Goal: Task Accomplishment & Management: Use online tool/utility

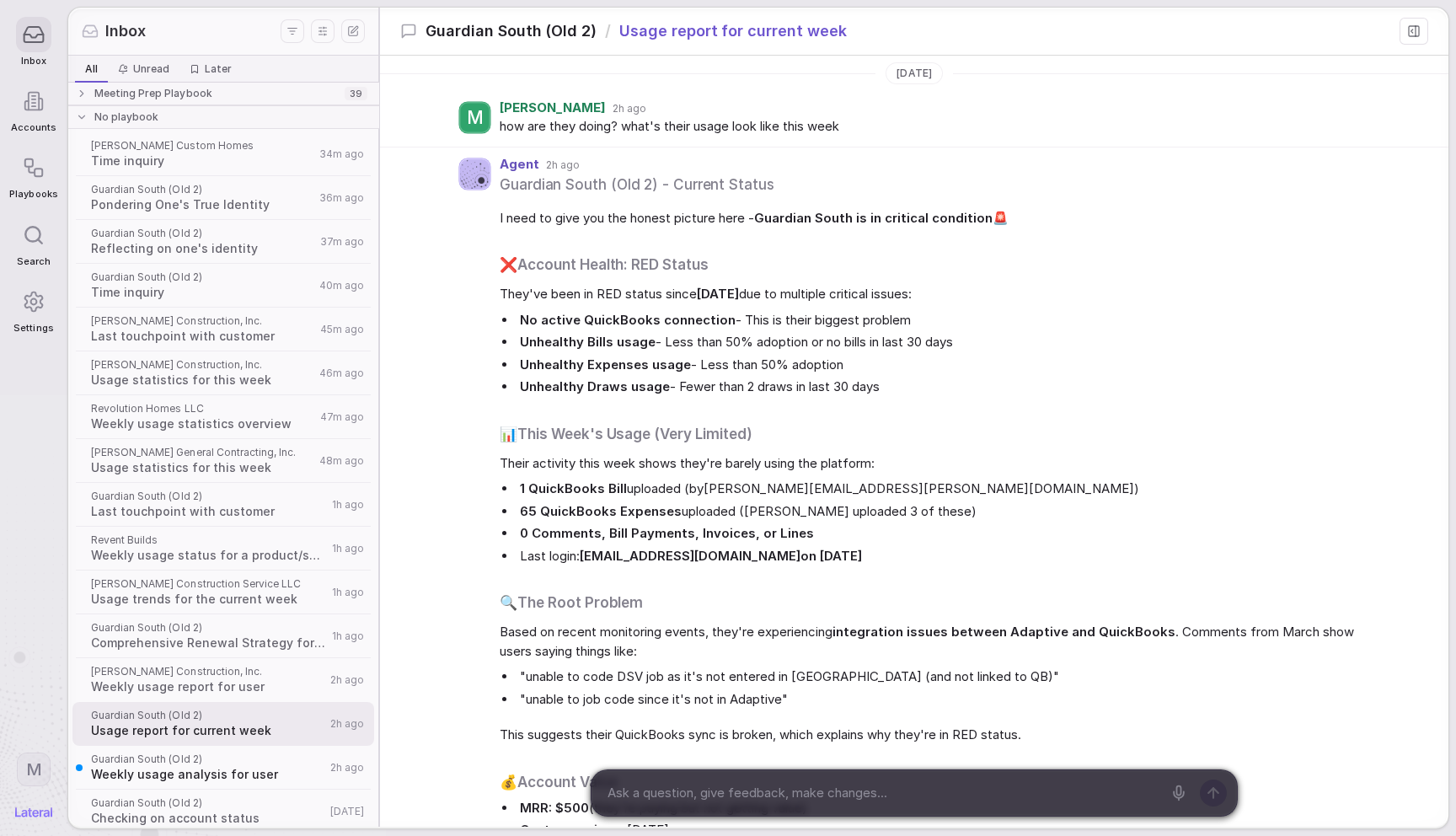
scroll to position [1968, 0]
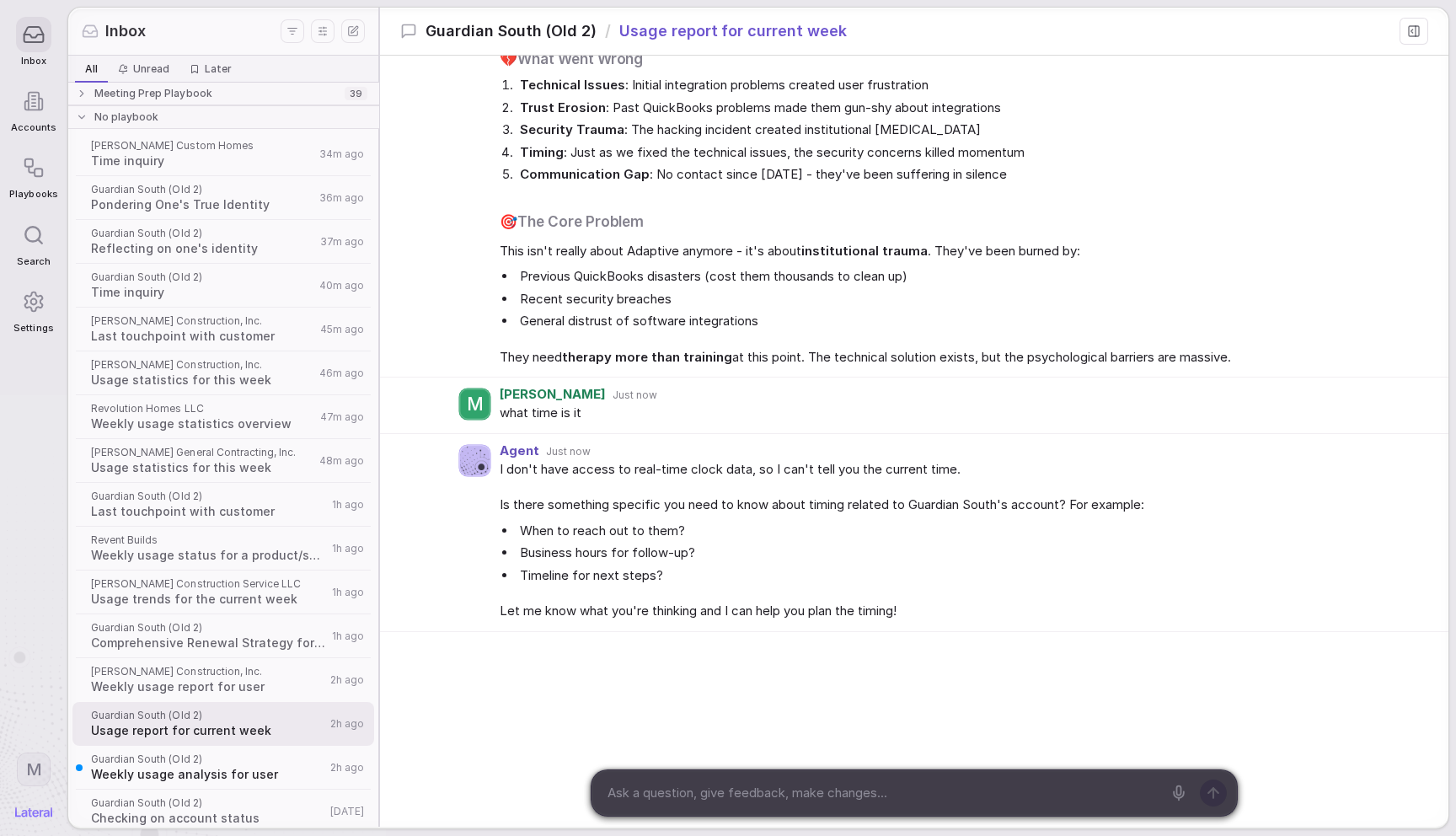
click at [29, 100] on icon at bounding box center [34, 102] width 10 height 18
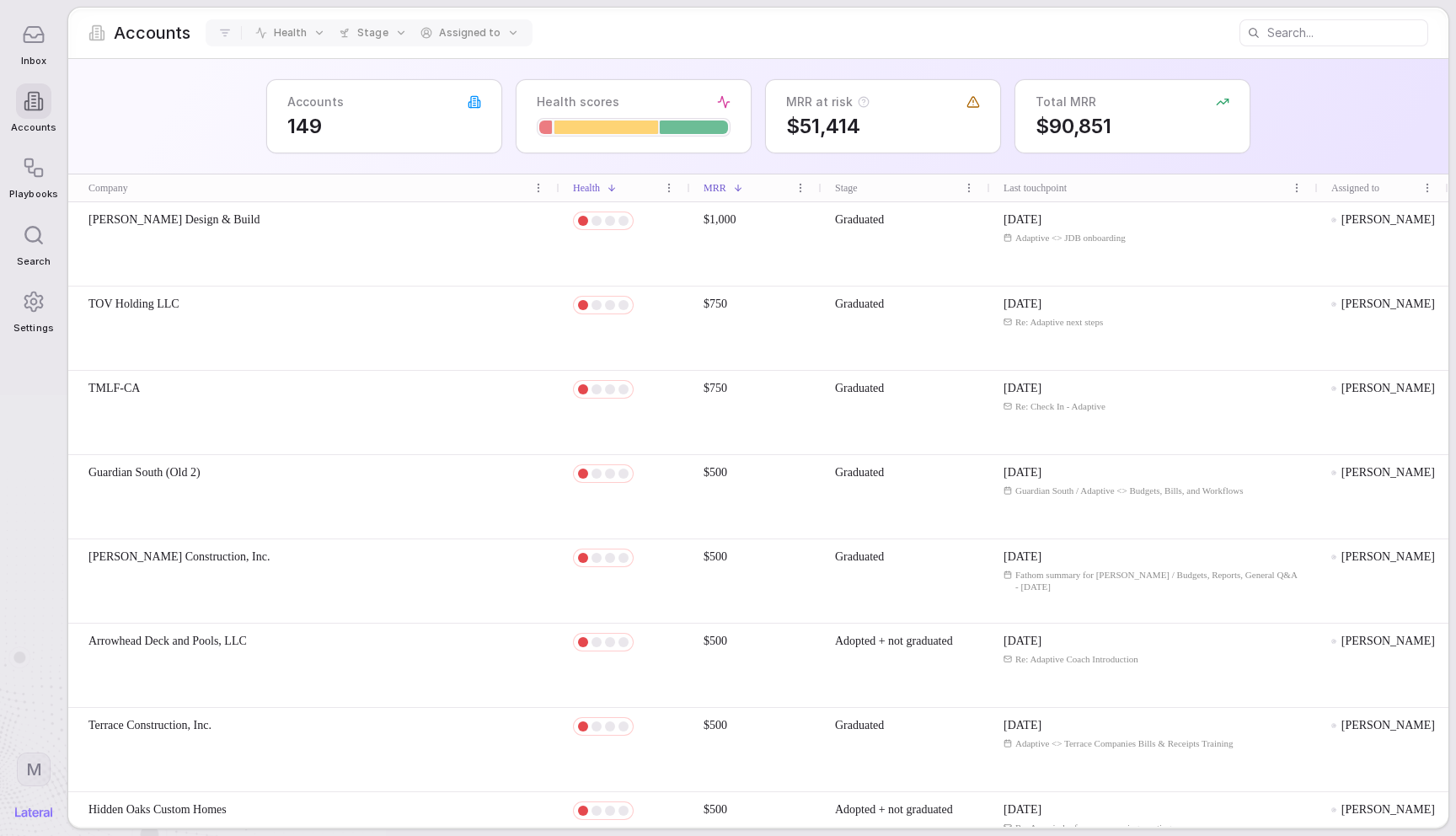
click at [210, 219] on span "[PERSON_NAME] Design & Build" at bounding box center [174, 219] width 171 height 17
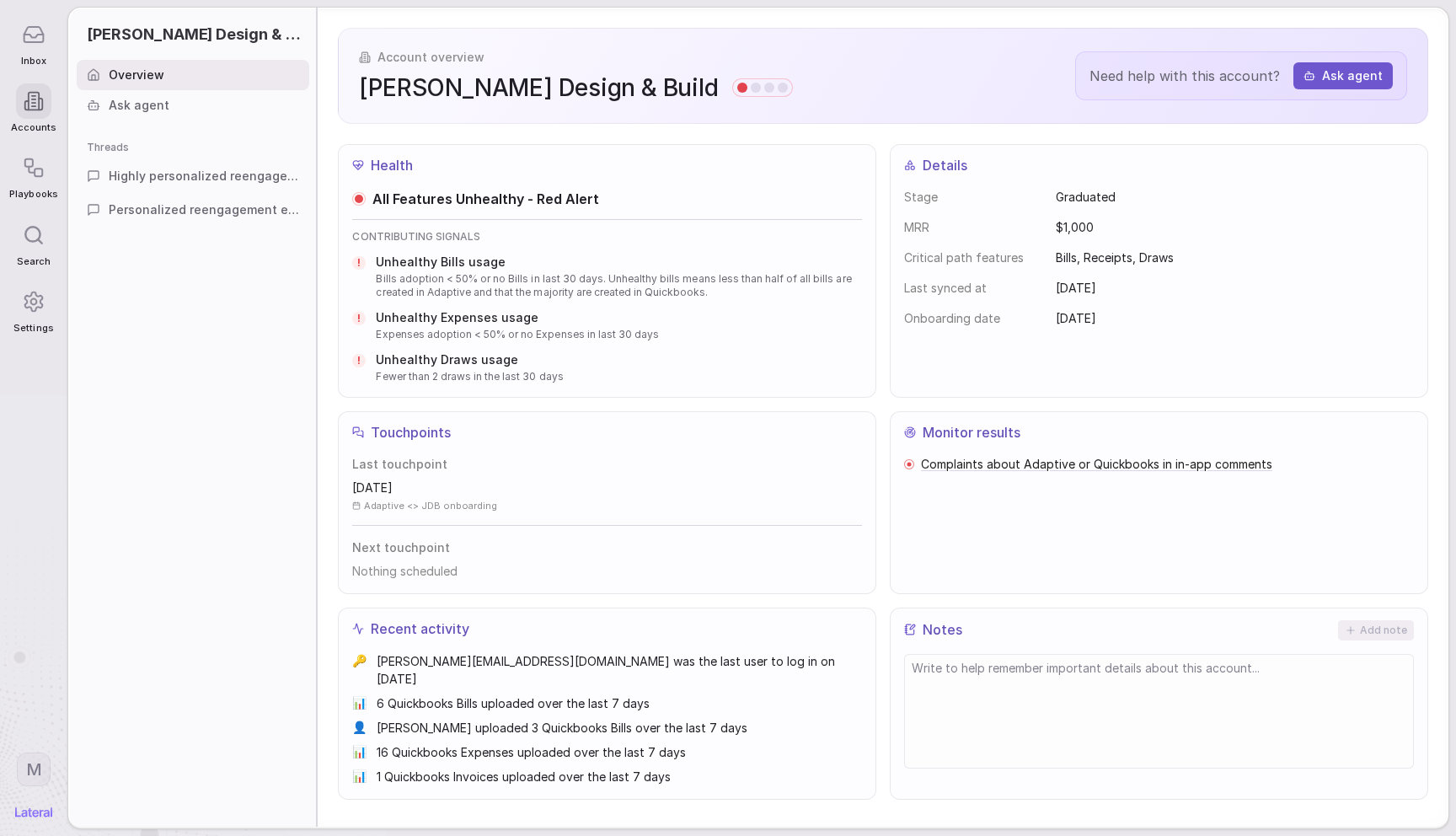
click at [209, 182] on span "Highly personalized reengagement email for [PERSON_NAME] Design & Build" at bounding box center [204, 176] width 190 height 17
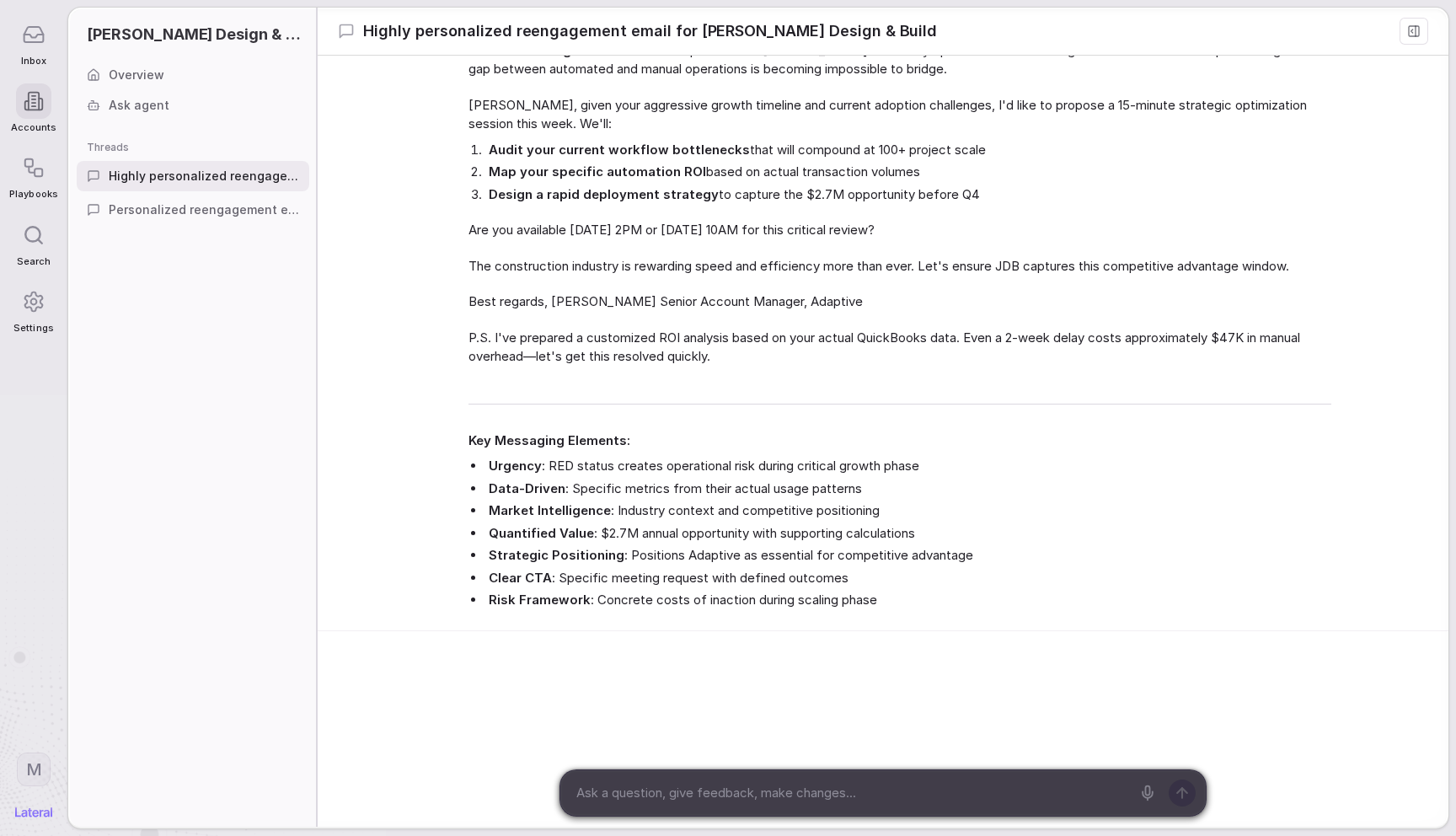
scroll to position [1043, 0]
drag, startPoint x: 218, startPoint y: 202, endPoint x: 296, endPoint y: 214, distance: 78.9
click at [218, 202] on span "Personalized reengagement email for [PERSON_NAME] Design & Build" at bounding box center [204, 209] width 190 height 17
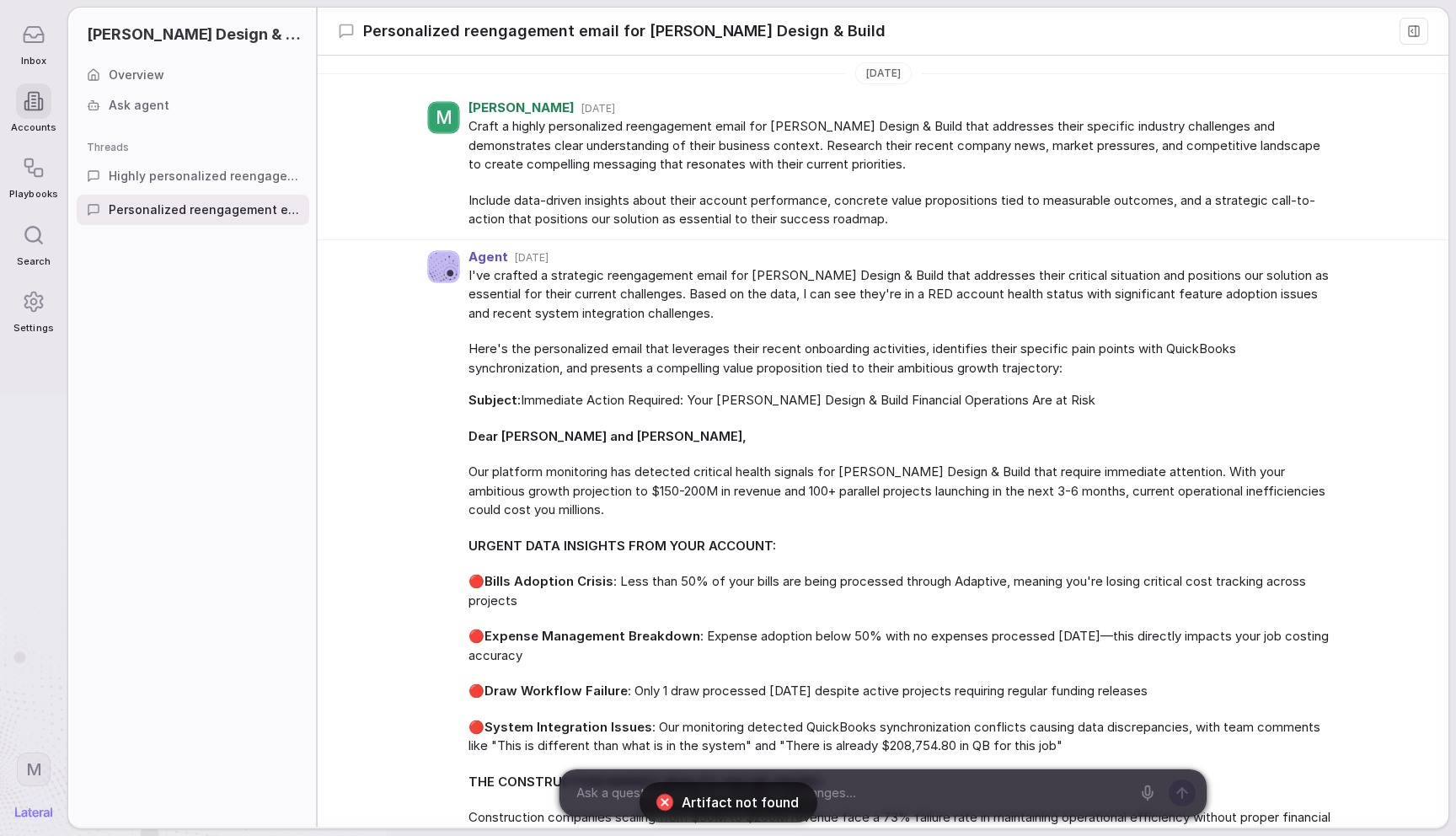
scroll to position [1368, 0]
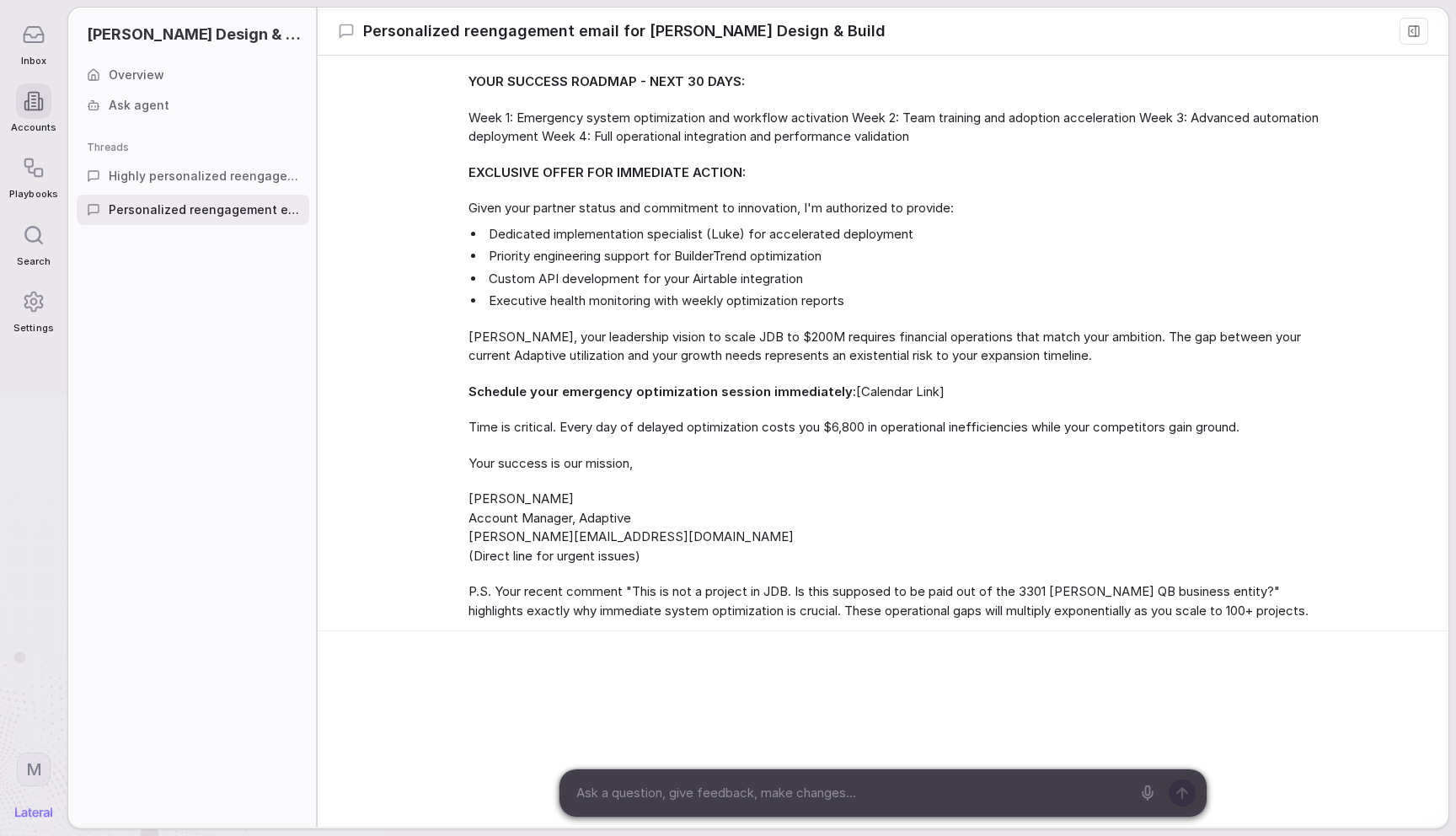
click at [39, 756] on html "Inbox Accounts Playbooks Search Settings M [PERSON_NAME] Design & Build Overvie…" at bounding box center [728, 418] width 1456 height 836
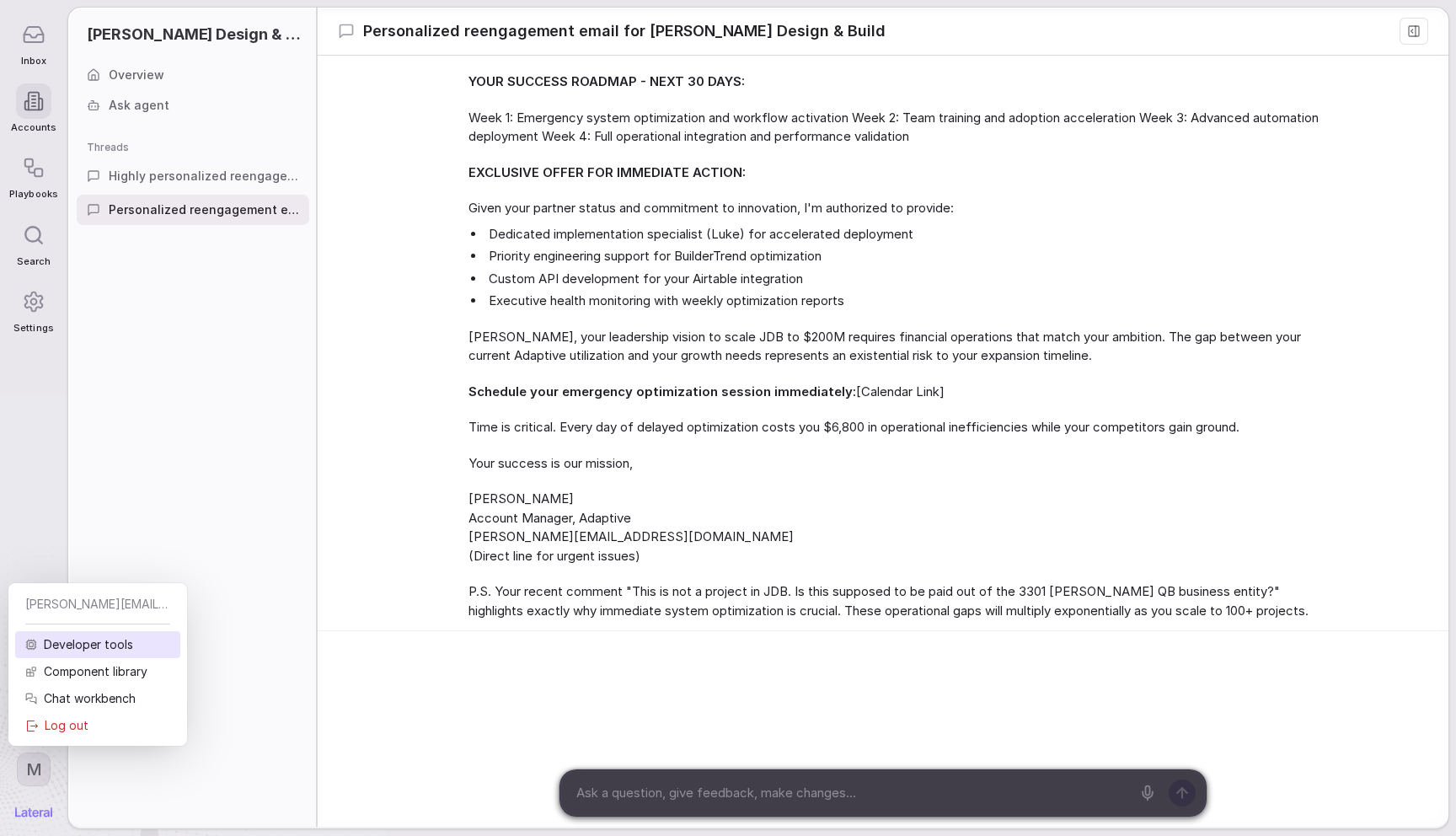
click at [83, 649] on div "Developer tools" at bounding box center [98, 645] width 165 height 27
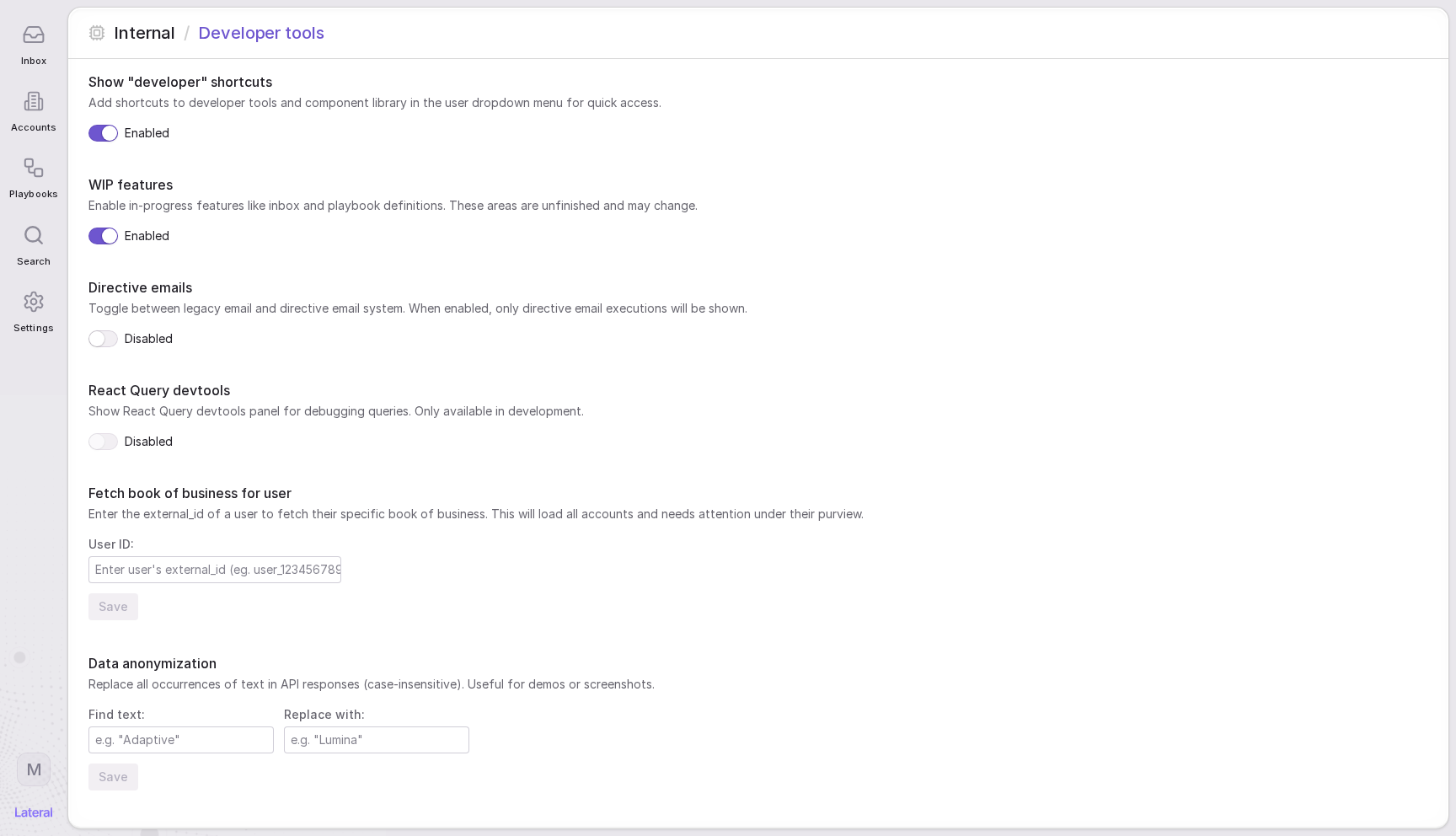
click at [674, 671] on h1 "Data anonymization" at bounding box center [759, 663] width 1340 height 18
click at [155, 669] on h1 "Data anonymization" at bounding box center [759, 663] width 1340 height 18
copy h1 "Data anonymization"
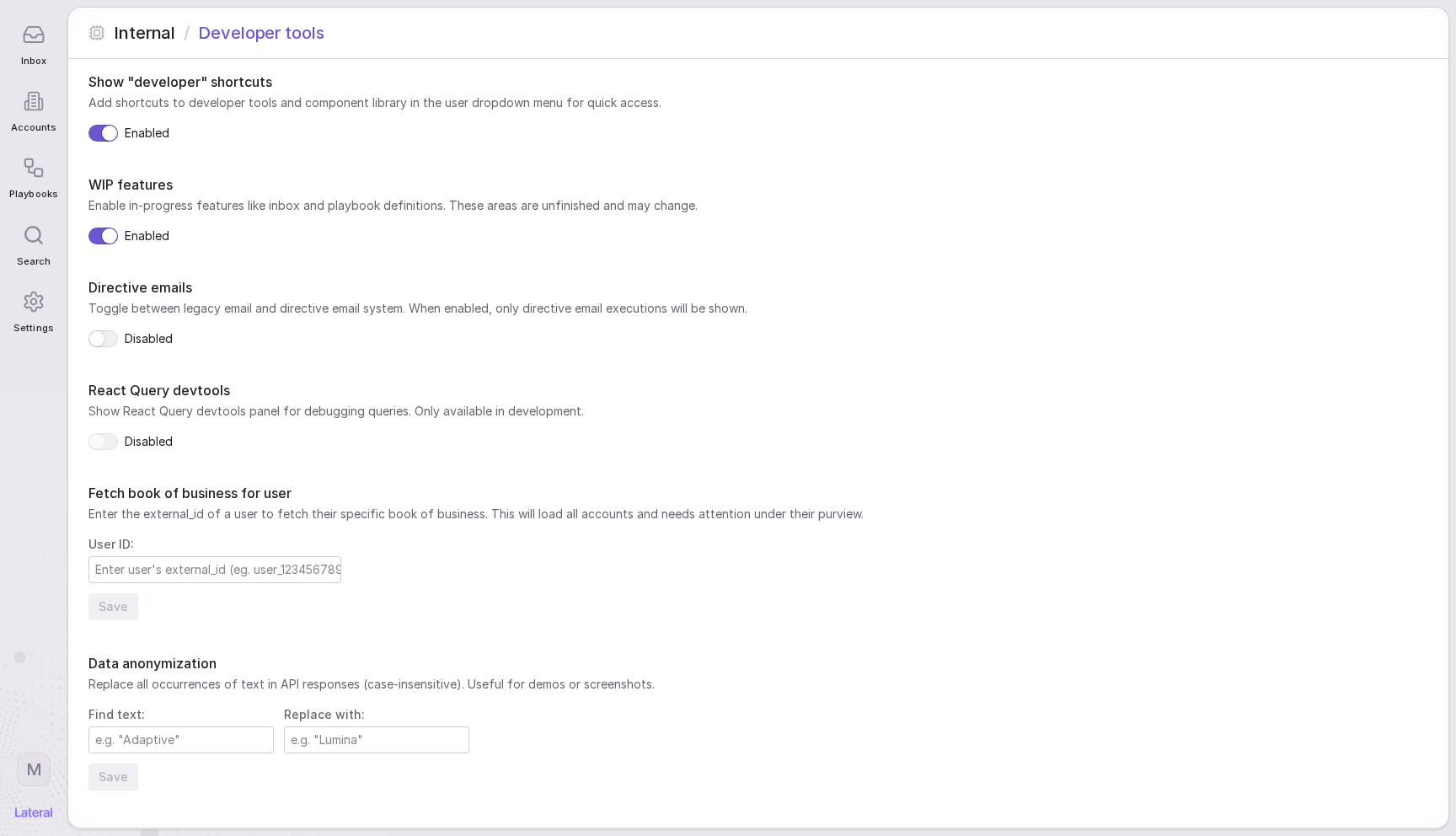
click at [501, 676] on span "Replace all occurrences of text in API responses (case-insensitive). Useful for…" at bounding box center [759, 684] width 1340 height 17
click at [138, 747] on input at bounding box center [181, 740] width 184 height 25
type input "Adaptive"
type input "Lumina"
click at [122, 783] on button "Save" at bounding box center [113, 777] width 50 height 27
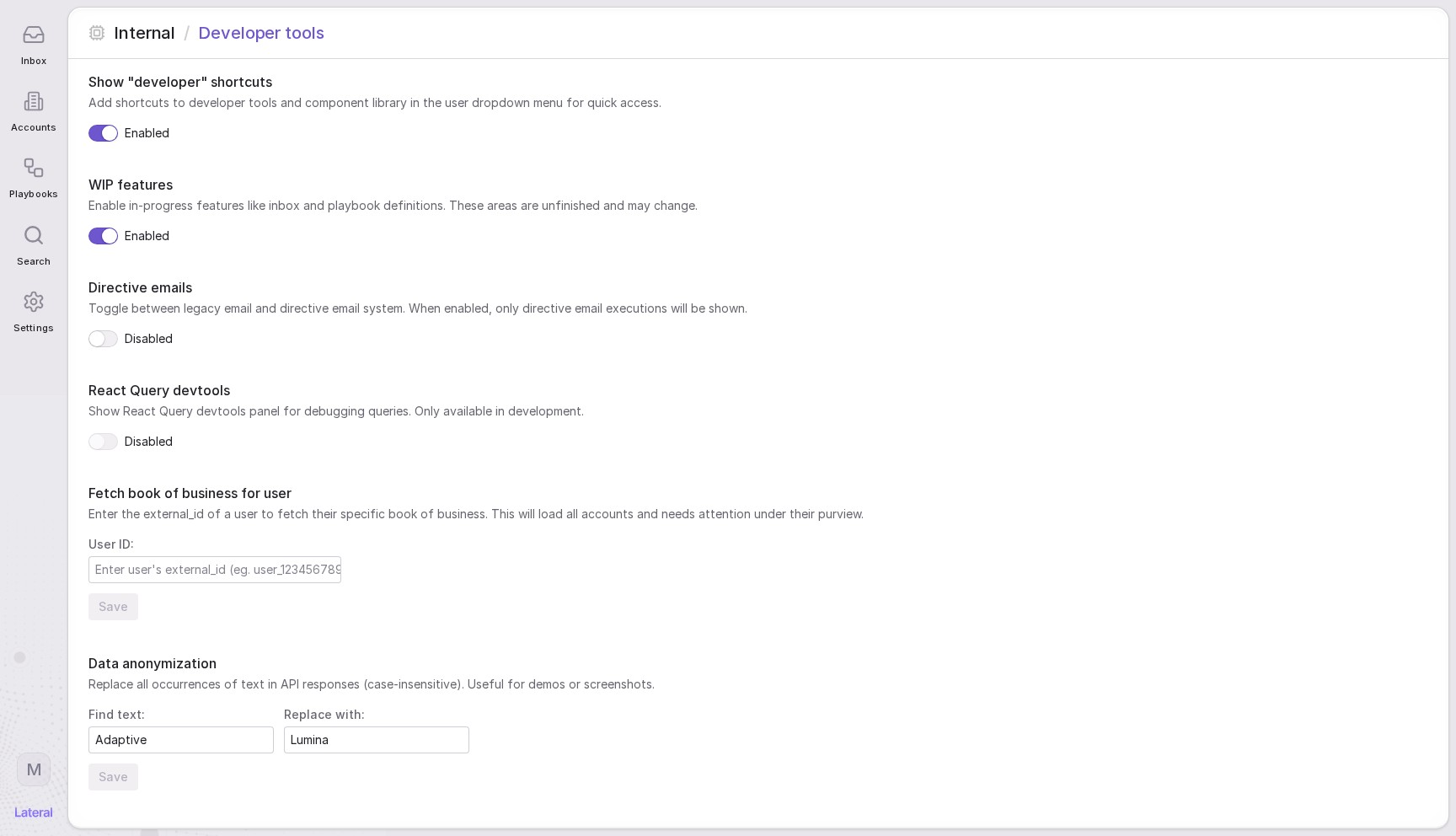
click at [43, 51] on div at bounding box center [34, 34] width 35 height 35
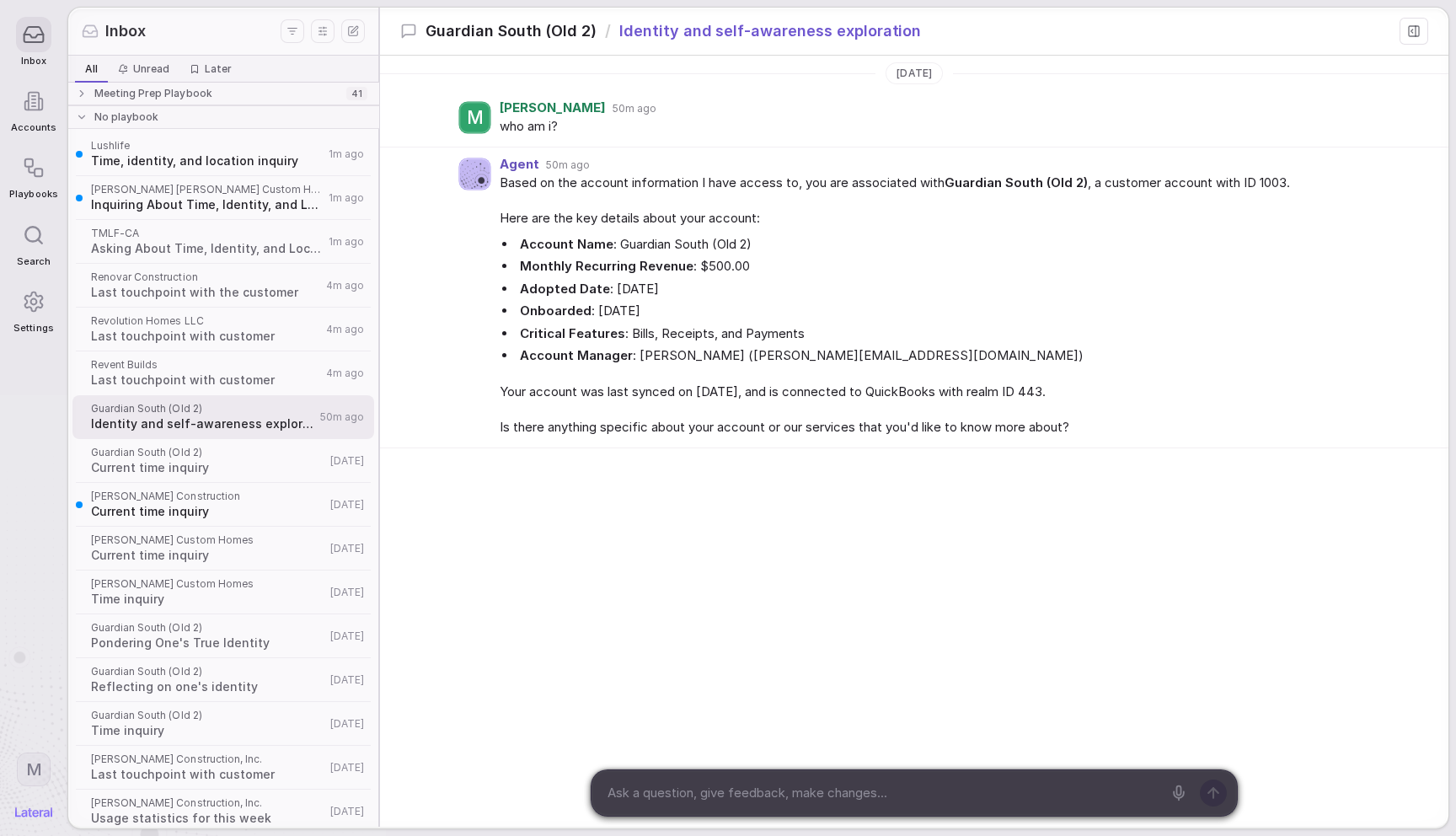
click at [34, 774] on html "Inbox Accounts Playbooks Search Settings M Inbox All All Unread Unread Later La…" at bounding box center [728, 418] width 1456 height 836
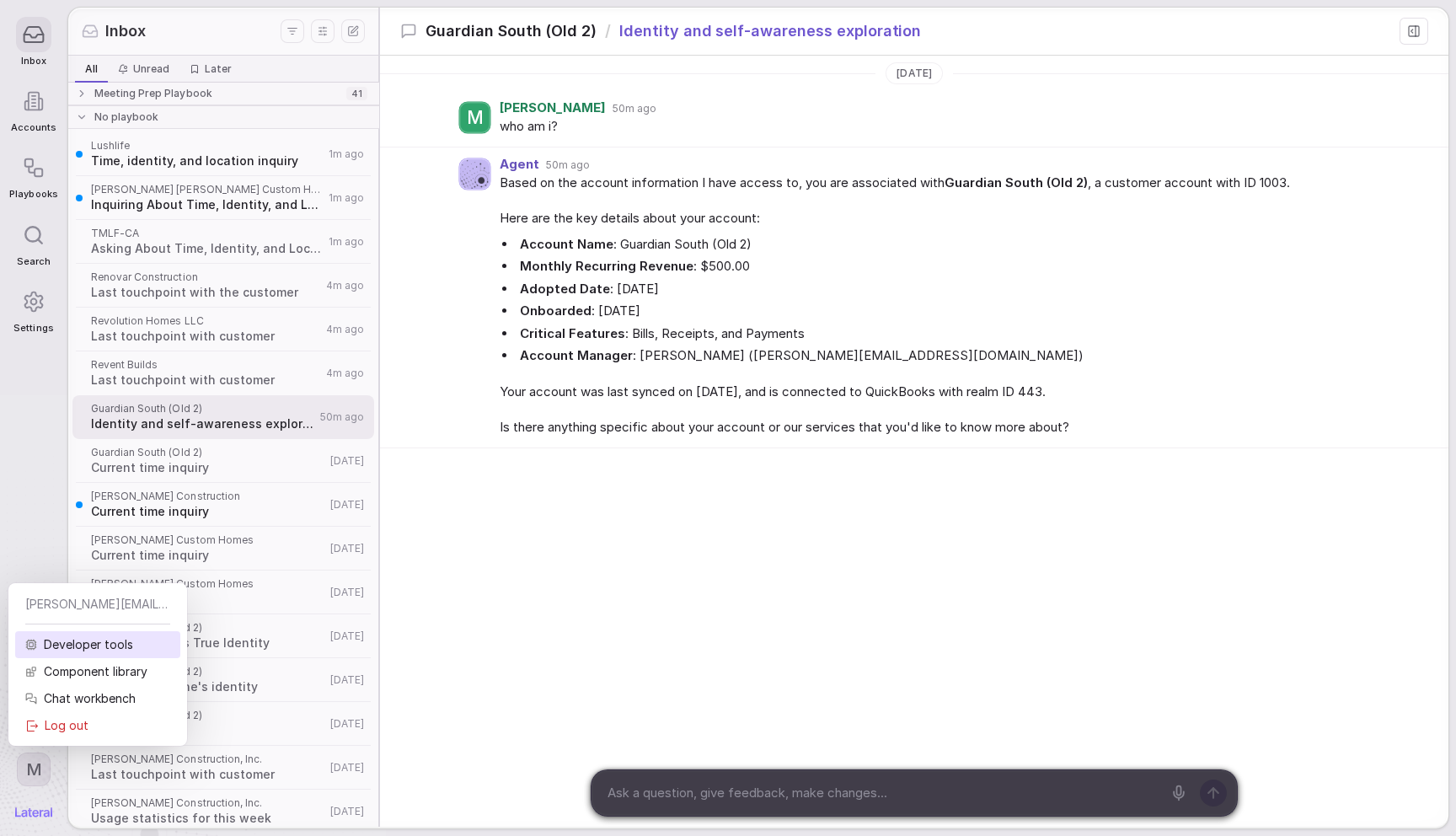
click at [65, 645] on div "Developer tools" at bounding box center [98, 645] width 165 height 27
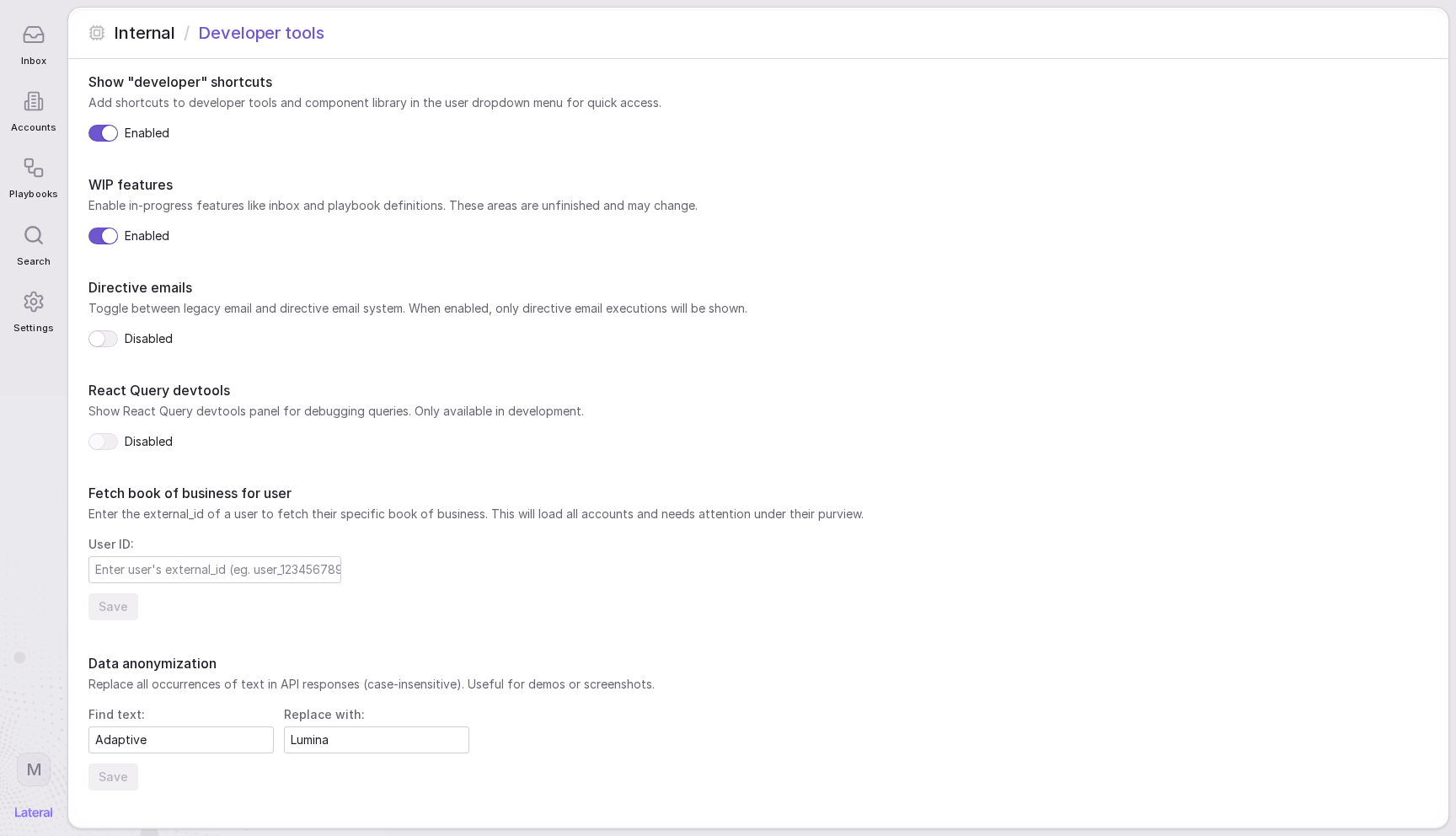
click at [285, 733] on input "Lumina" at bounding box center [376, 740] width 184 height 25
click at [137, 736] on input "Adaptive" at bounding box center [181, 740] width 184 height 25
click at [113, 783] on button "Save" at bounding box center [113, 777] width 50 height 27
click at [31, 666] on nav "Inbox Accounts Playbooks Search Settings M" at bounding box center [34, 418] width 67 height 836
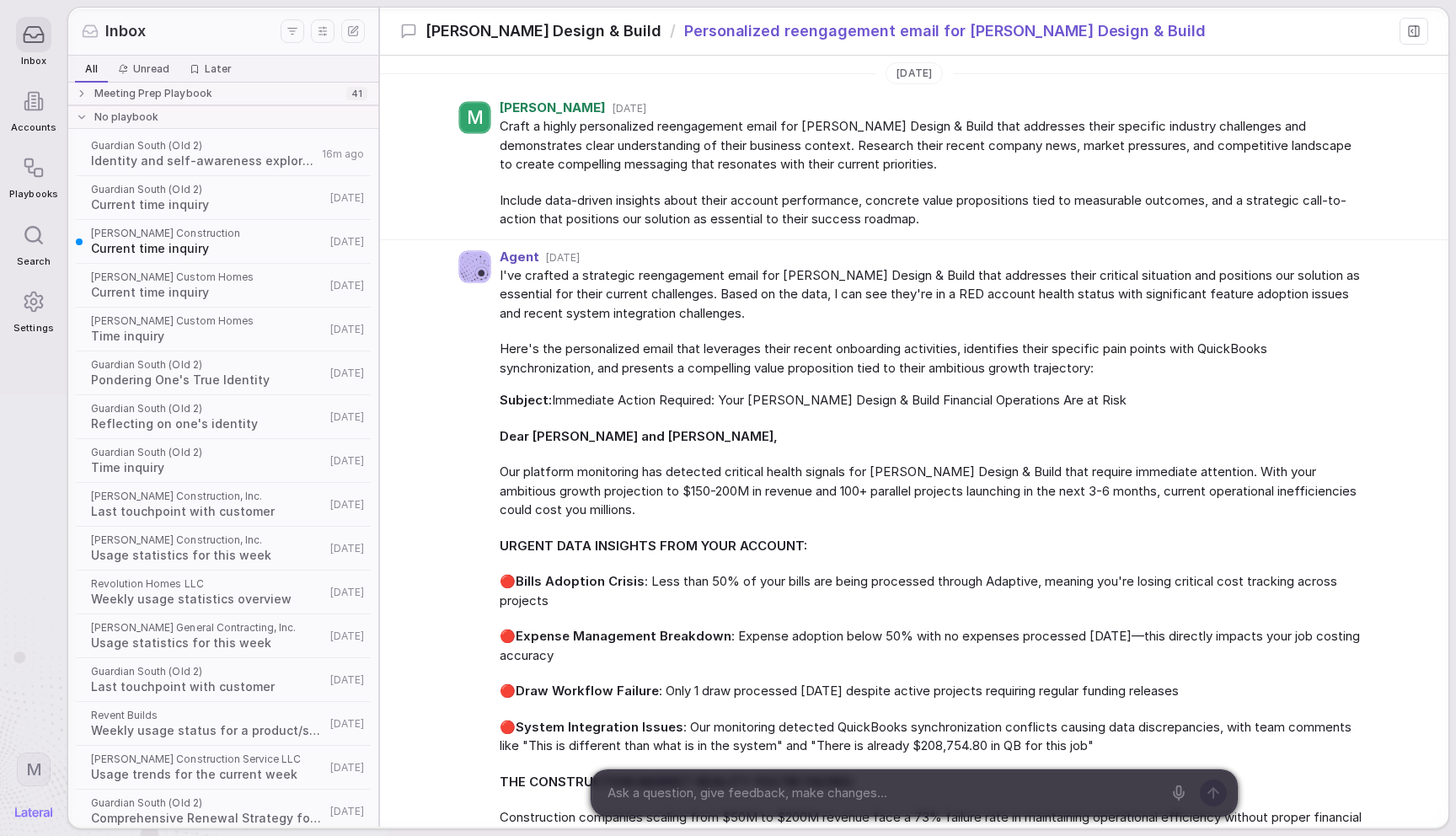
scroll to position [1368, 0]
